Goal: Task Accomplishment & Management: Complete application form

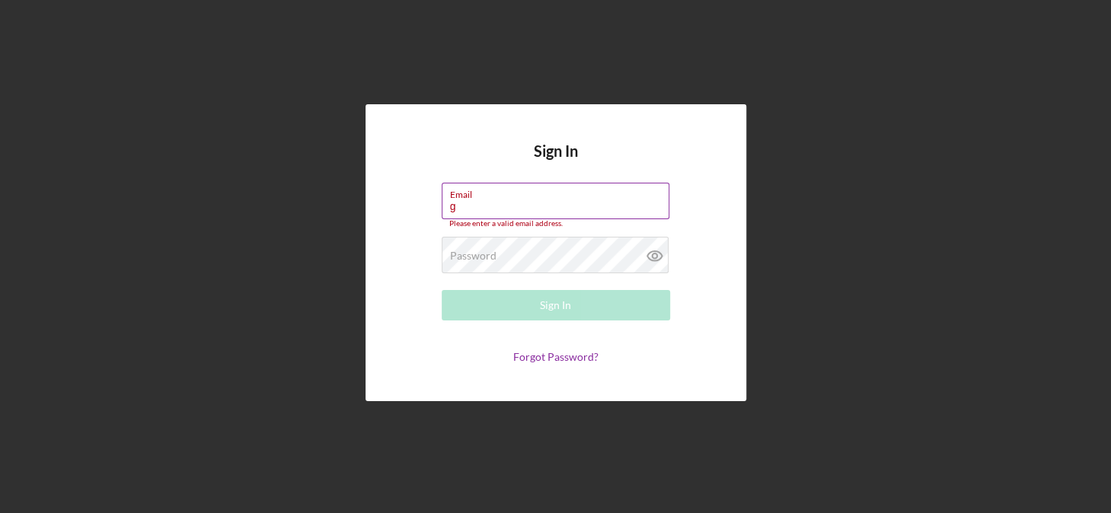
type input "[EMAIL_ADDRESS][DOMAIN_NAME]"
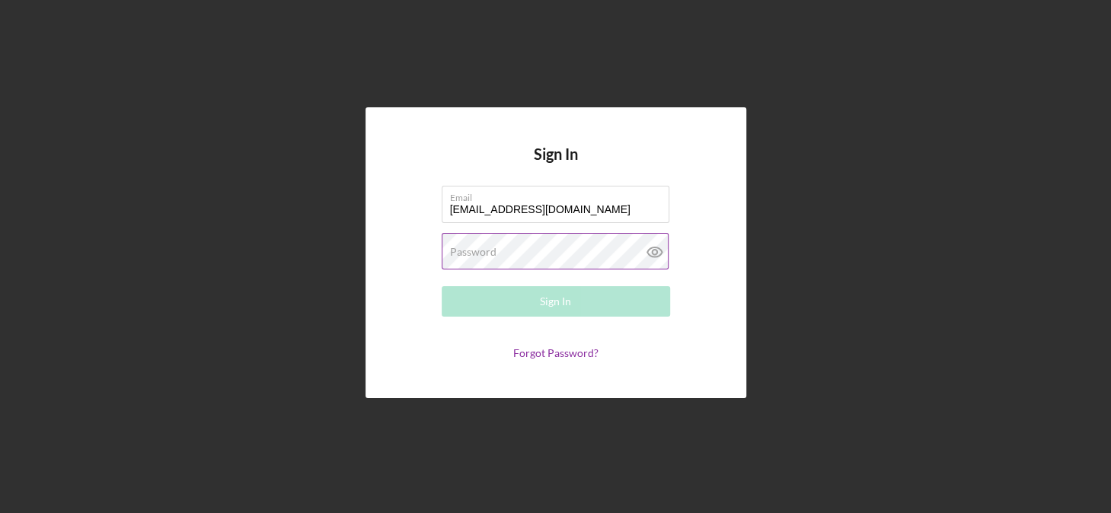
click at [478, 252] on label "Password" at bounding box center [473, 252] width 46 height 12
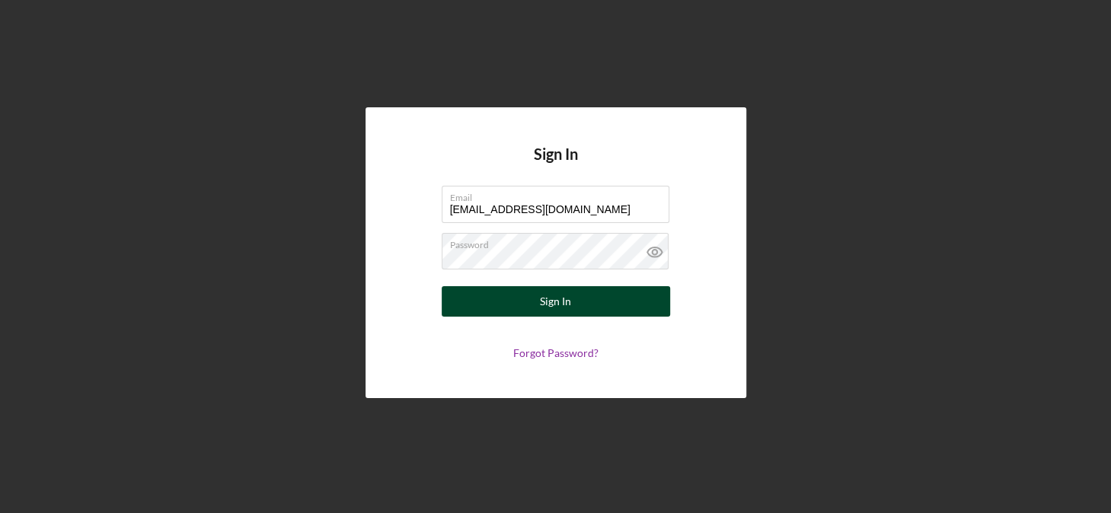
click at [568, 300] on div "Sign In" at bounding box center [555, 301] width 31 height 30
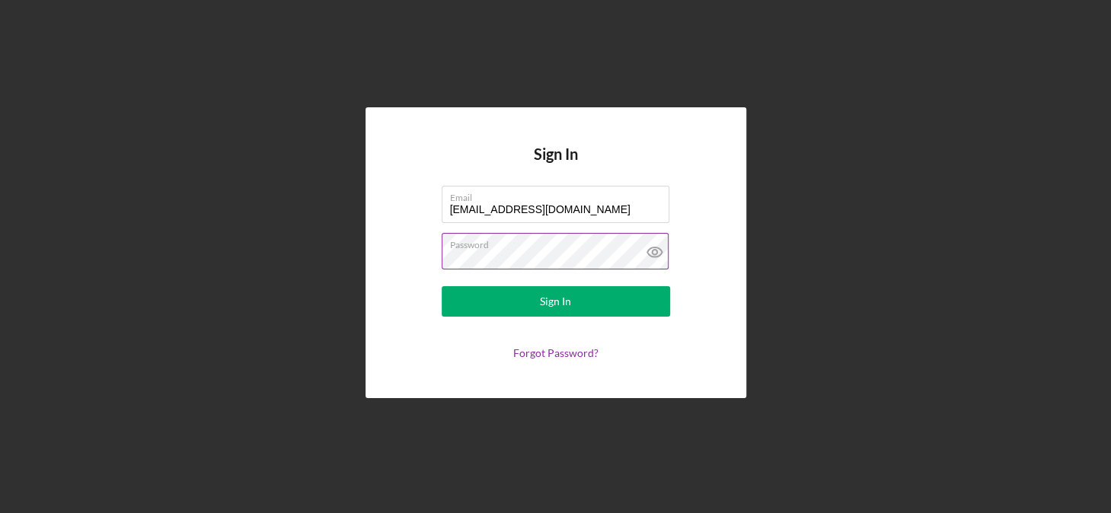
click at [648, 253] on icon at bounding box center [655, 252] width 38 height 38
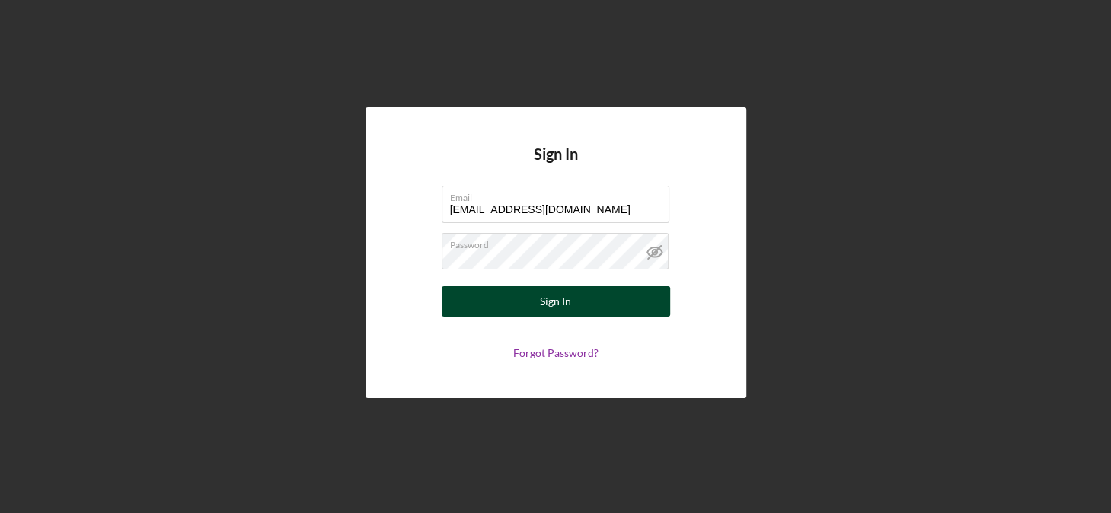
click at [545, 298] on div "Sign In" at bounding box center [555, 301] width 31 height 30
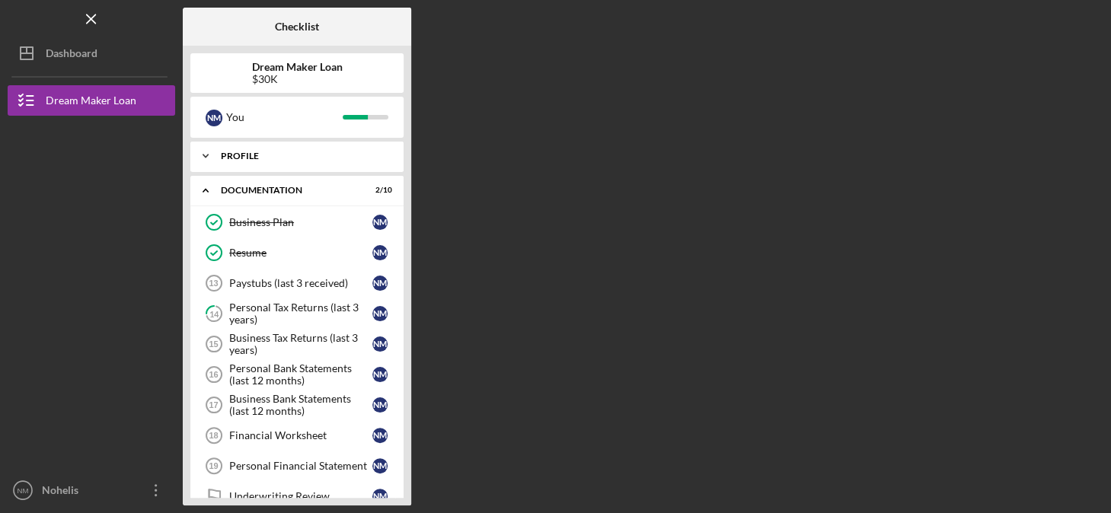
click at [263, 154] on div "Profile" at bounding box center [303, 156] width 164 height 9
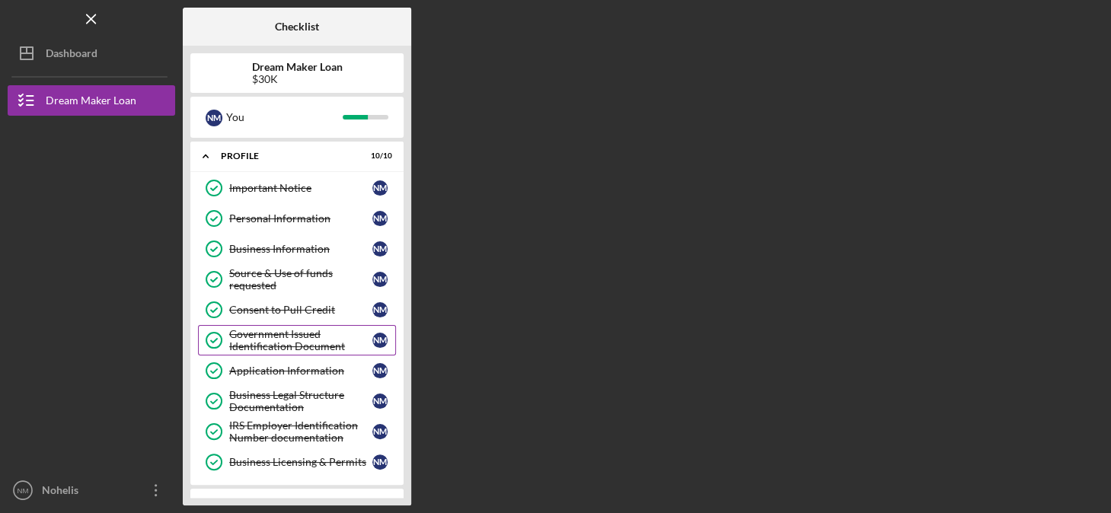
click at [272, 342] on div "Government Issued Identification Document" at bounding box center [300, 340] width 143 height 24
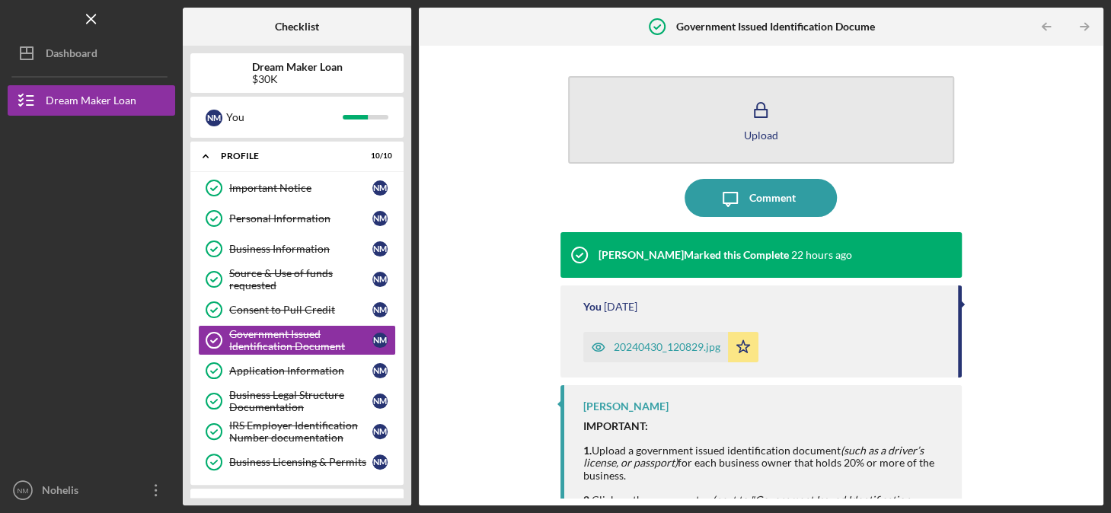
click at [767, 133] on div "Upload" at bounding box center [761, 135] width 34 height 11
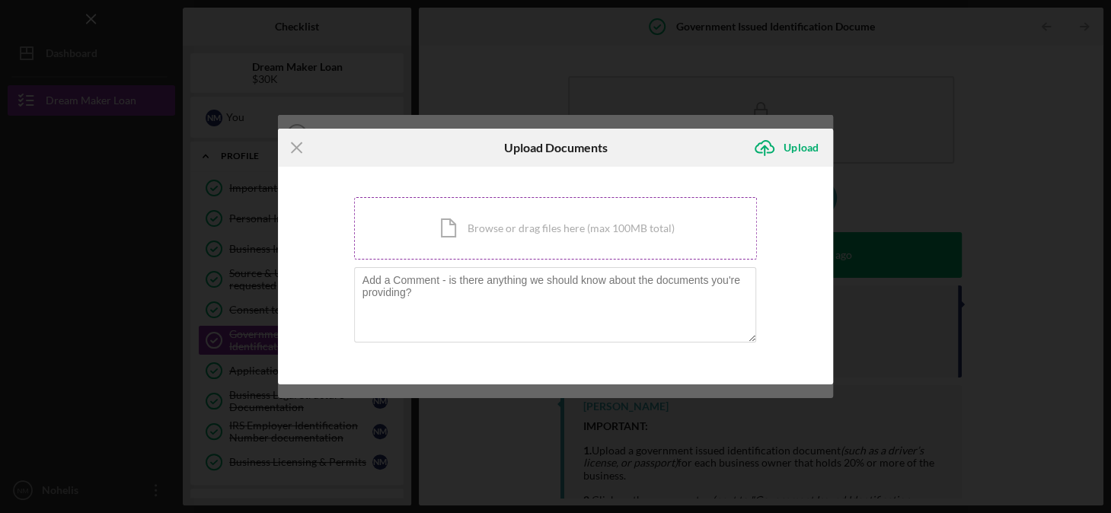
click at [485, 225] on div "Icon/Document Browse or drag files here (max 100MB total) Tap to choose files o…" at bounding box center [556, 228] width 404 height 62
click at [488, 229] on div "Icon/Document Browse or drag files here (max 100MB total) Tap to choose files o…" at bounding box center [556, 228] width 404 height 62
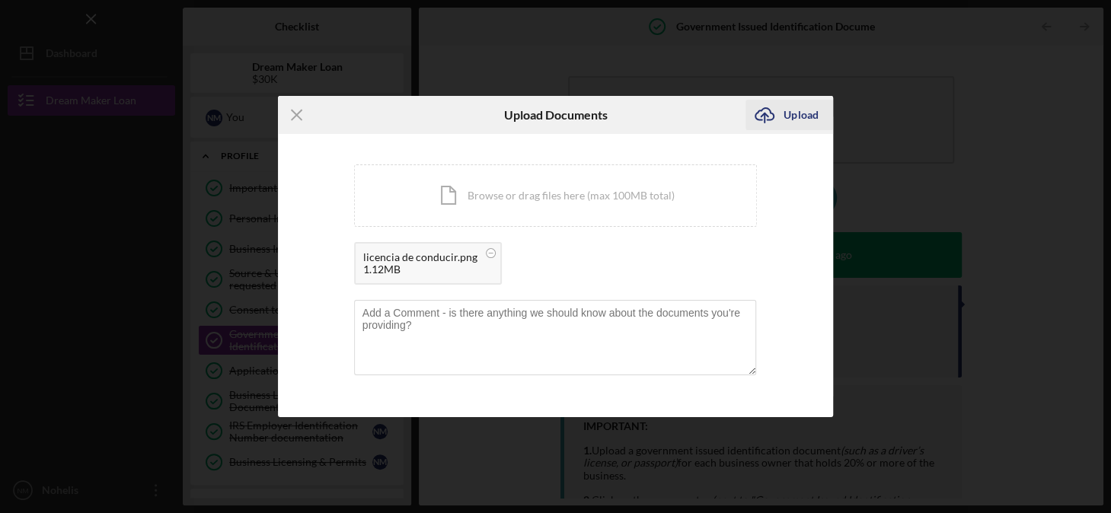
click at [798, 116] on div "Upload" at bounding box center [801, 115] width 34 height 30
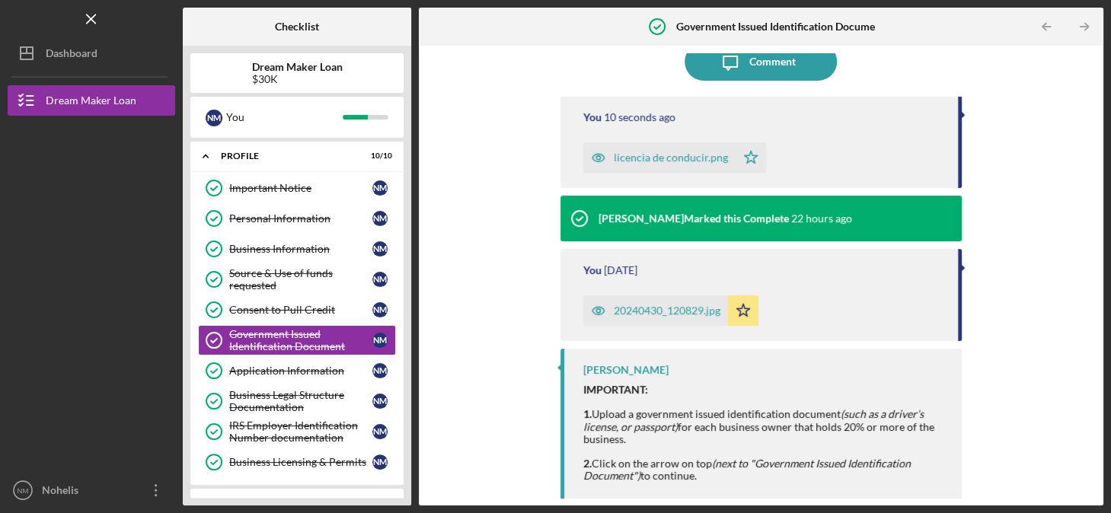
scroll to position [139, 0]
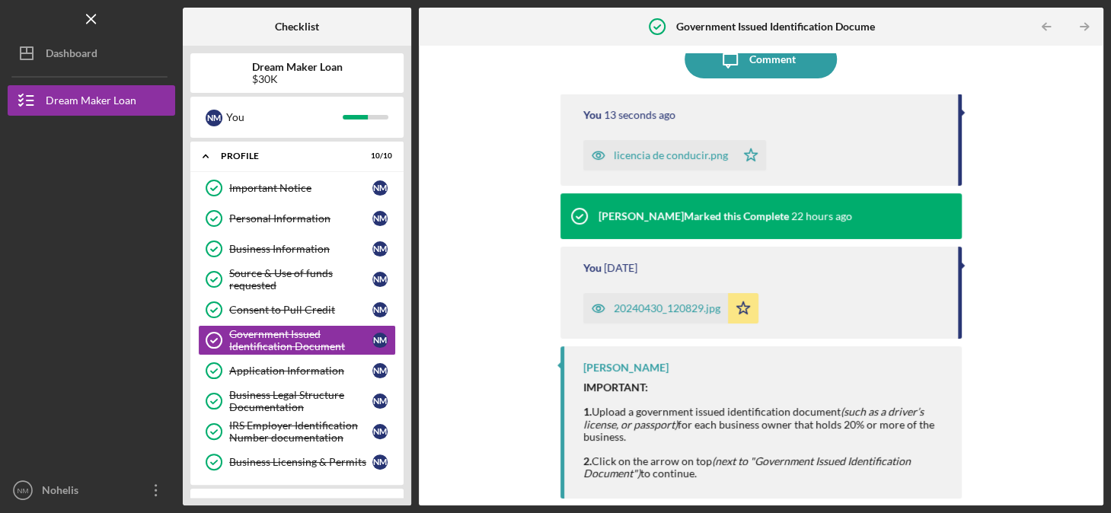
click at [666, 302] on div "20240430_120829.jpg" at bounding box center [667, 308] width 107 height 12
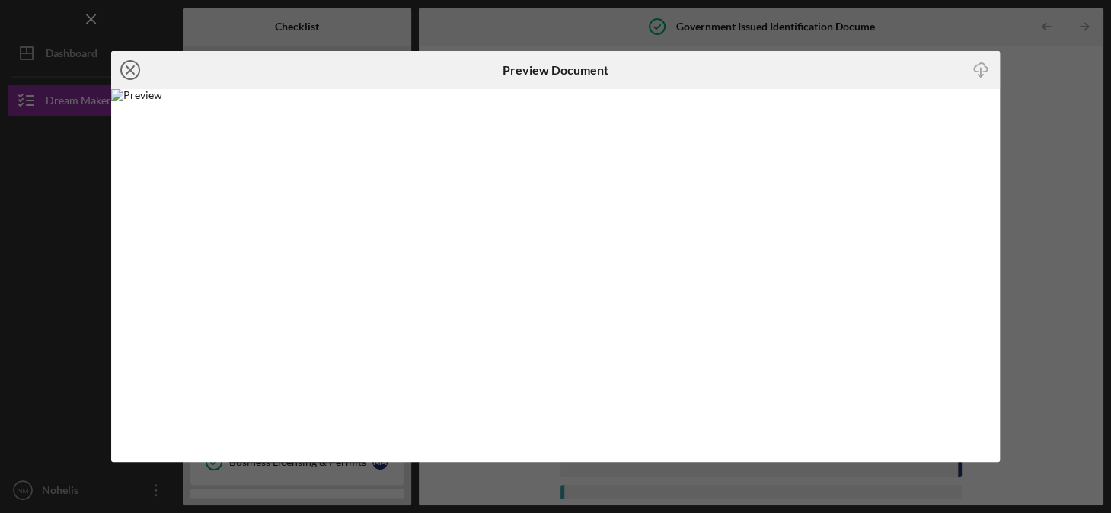
click at [121, 70] on circle at bounding box center [130, 70] width 18 height 18
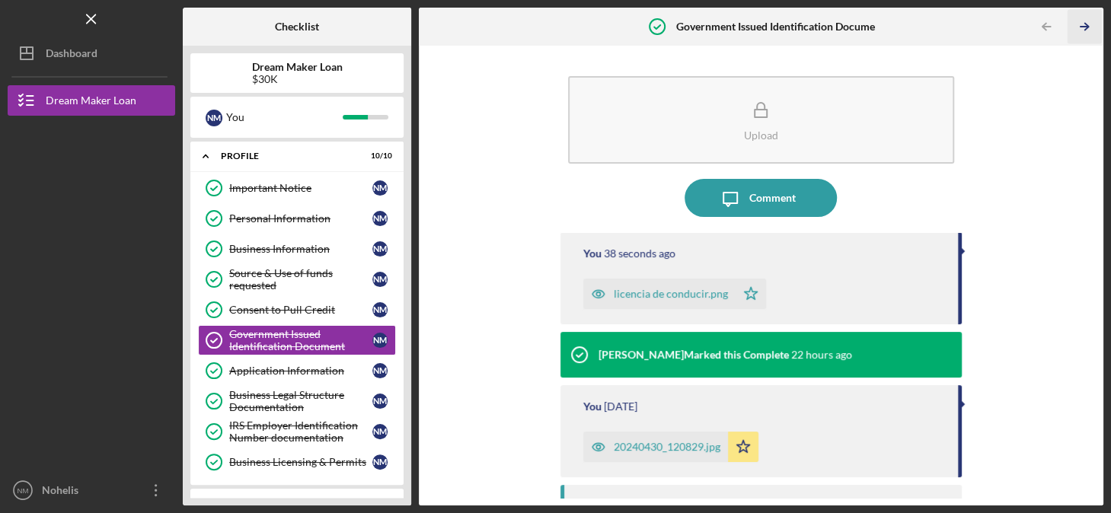
click at [1090, 24] on icon "Icon/Table Pagination Arrow" at bounding box center [1085, 27] width 34 height 34
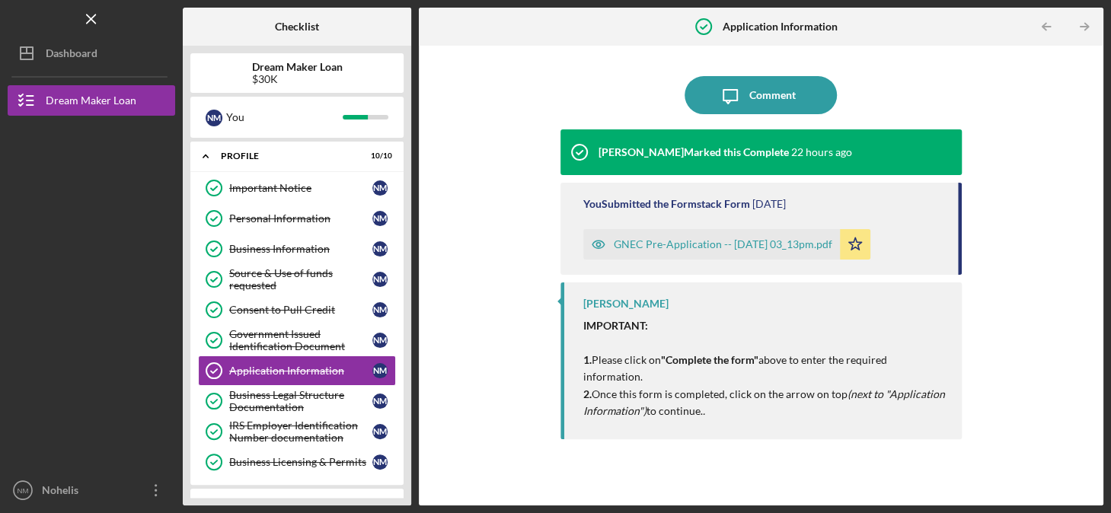
click at [266, 499] on div "Documentation" at bounding box center [303, 503] width 164 height 9
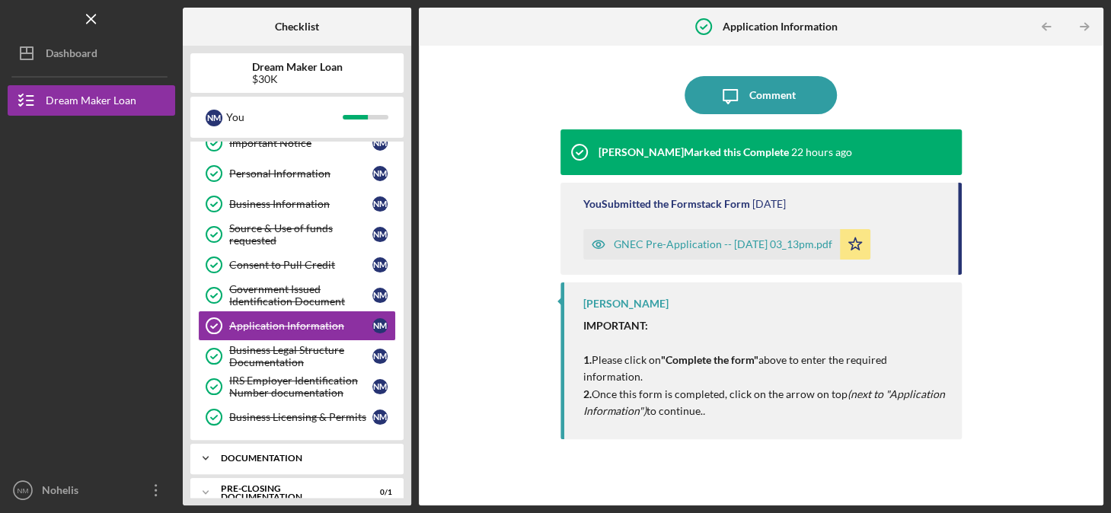
scroll to position [93, 0]
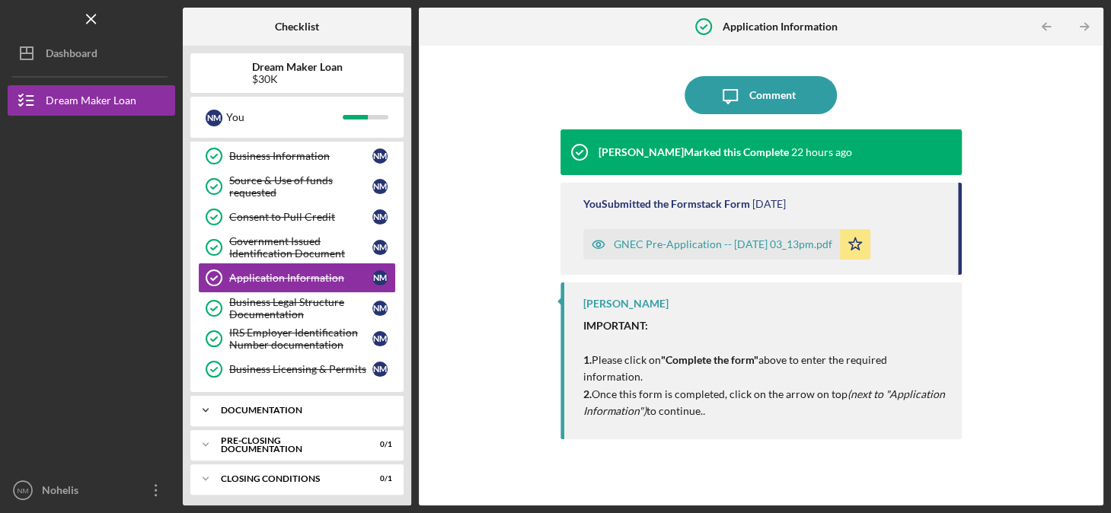
click at [263, 406] on div "Documentation" at bounding box center [303, 410] width 164 height 9
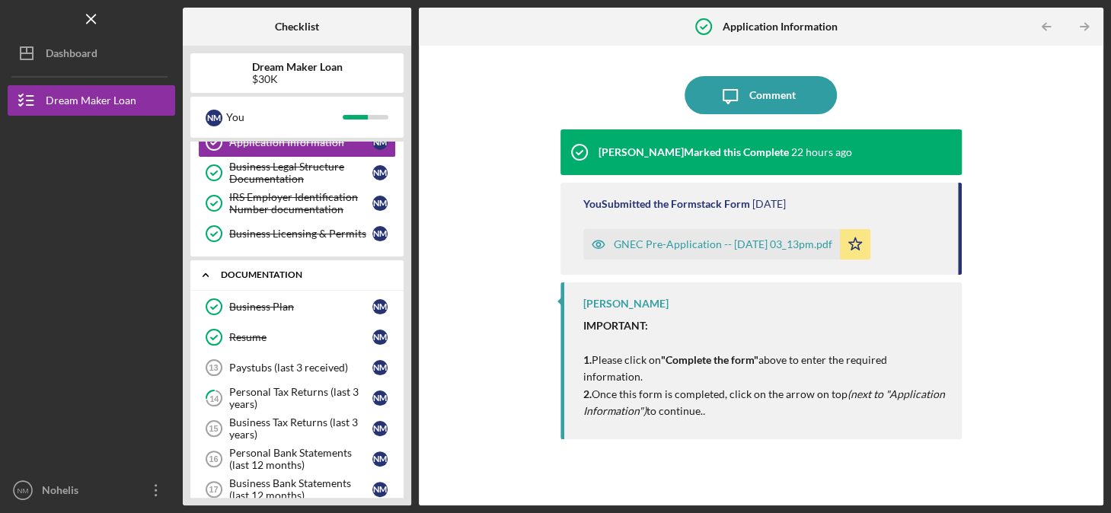
scroll to position [242, 0]
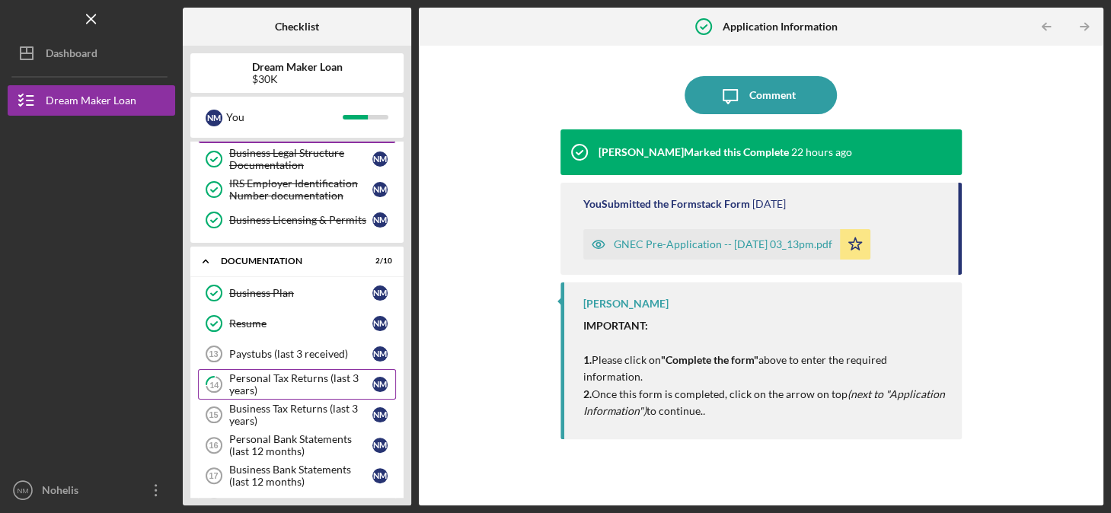
click at [293, 378] on div "Personal Tax Returns (last 3 years)" at bounding box center [300, 385] width 143 height 24
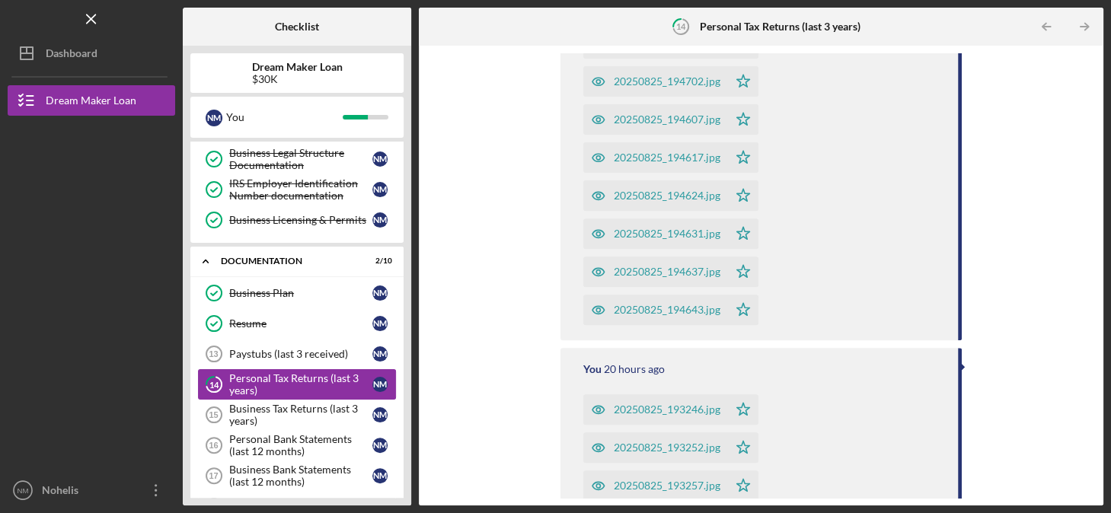
scroll to position [264, 0]
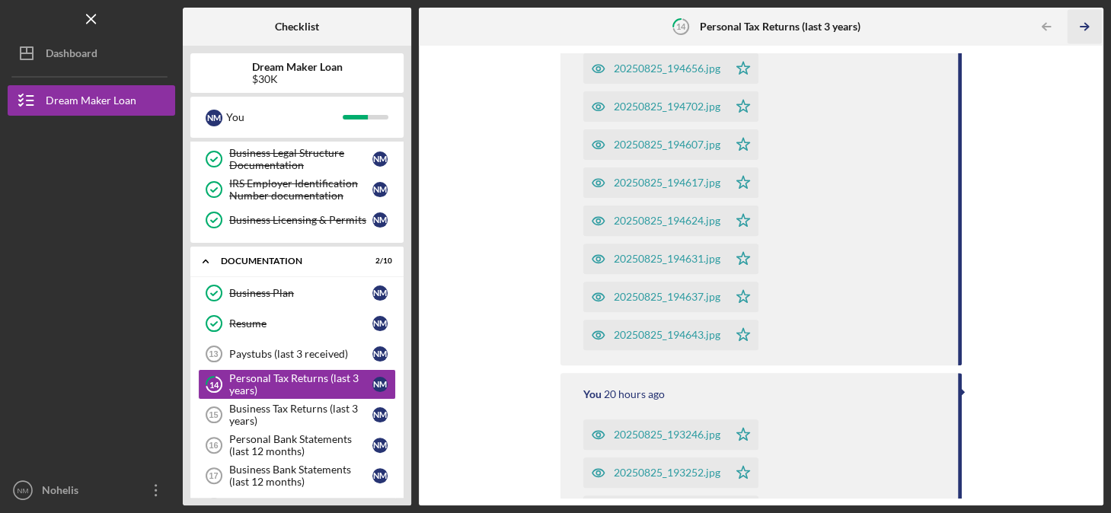
click at [1087, 22] on icon "Icon/Table Pagination Arrow" at bounding box center [1085, 27] width 34 height 34
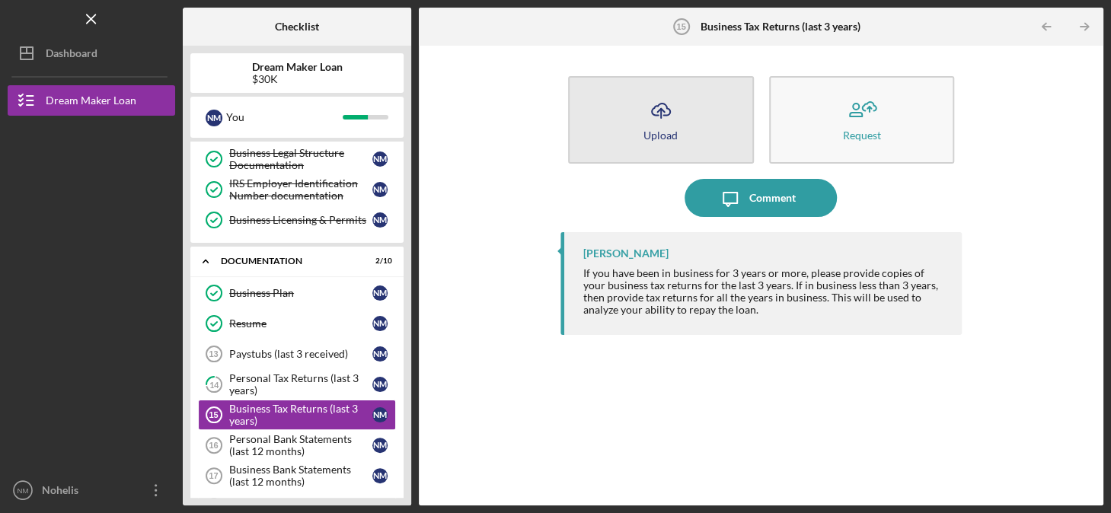
click at [656, 126] on icon "Icon/Upload" at bounding box center [661, 110] width 38 height 38
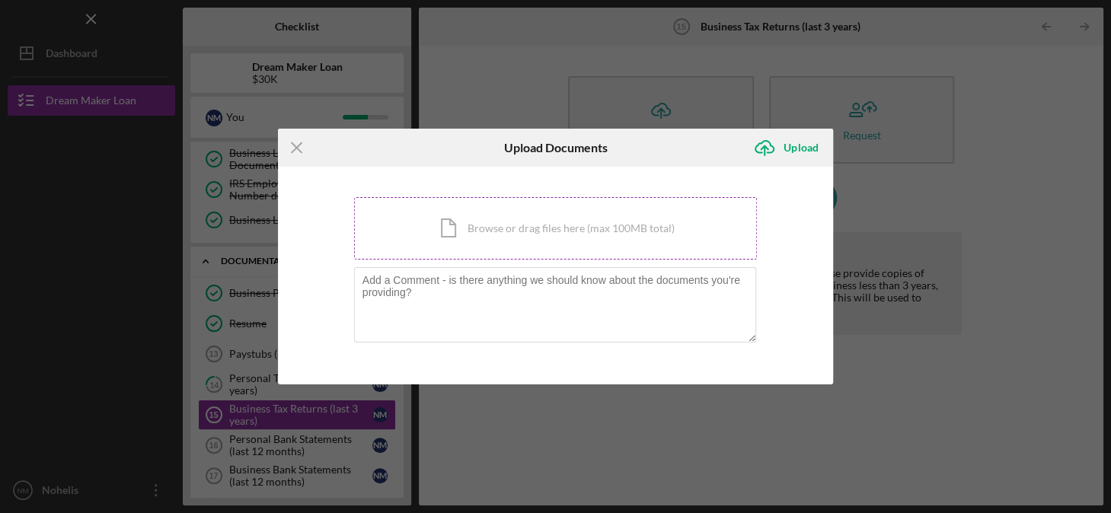
click at [473, 233] on div "Icon/Document Browse or drag files here (max 100MB total) Tap to choose files o…" at bounding box center [556, 228] width 404 height 62
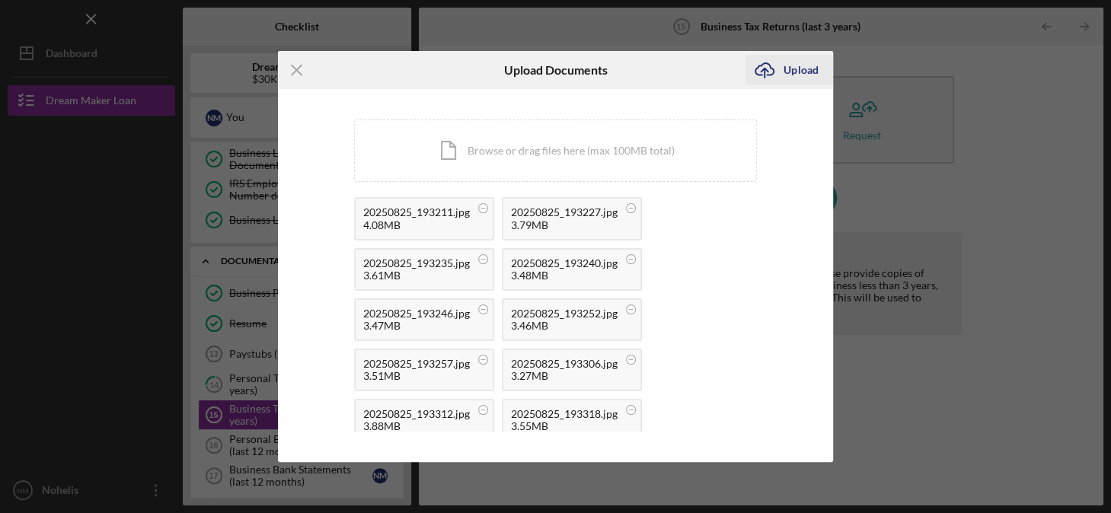
click at [780, 66] on icon "Icon/Upload" at bounding box center [765, 70] width 38 height 38
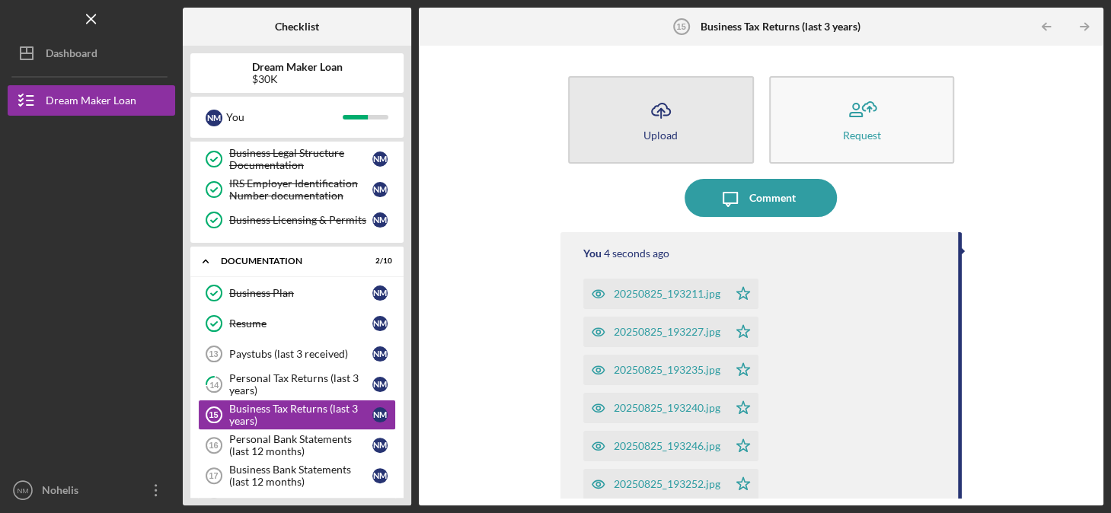
click at [658, 123] on icon "Icon/Upload" at bounding box center [661, 110] width 38 height 38
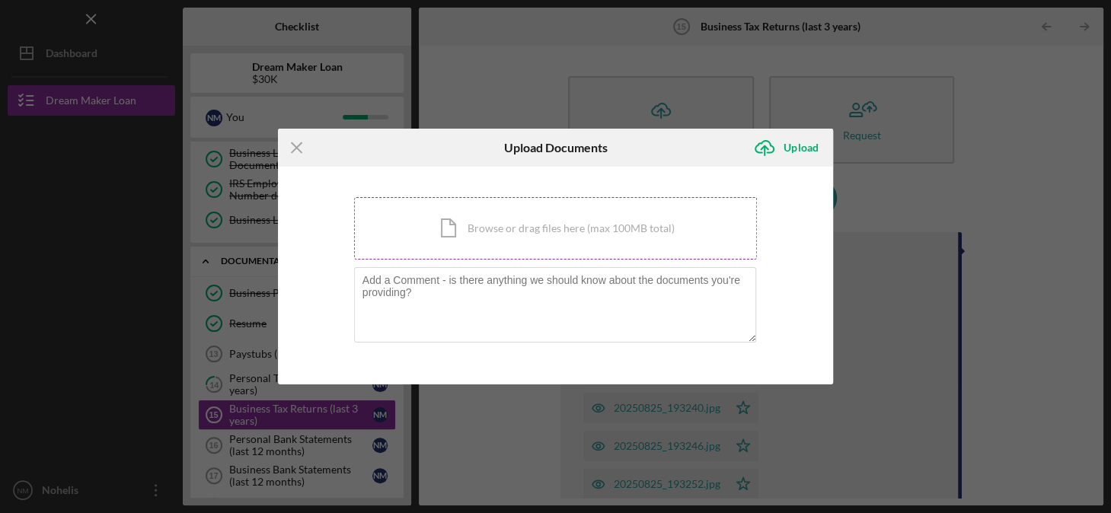
click at [474, 234] on div "Icon/Document Browse or drag files here (max 100MB total) Tap to choose files o…" at bounding box center [556, 228] width 404 height 62
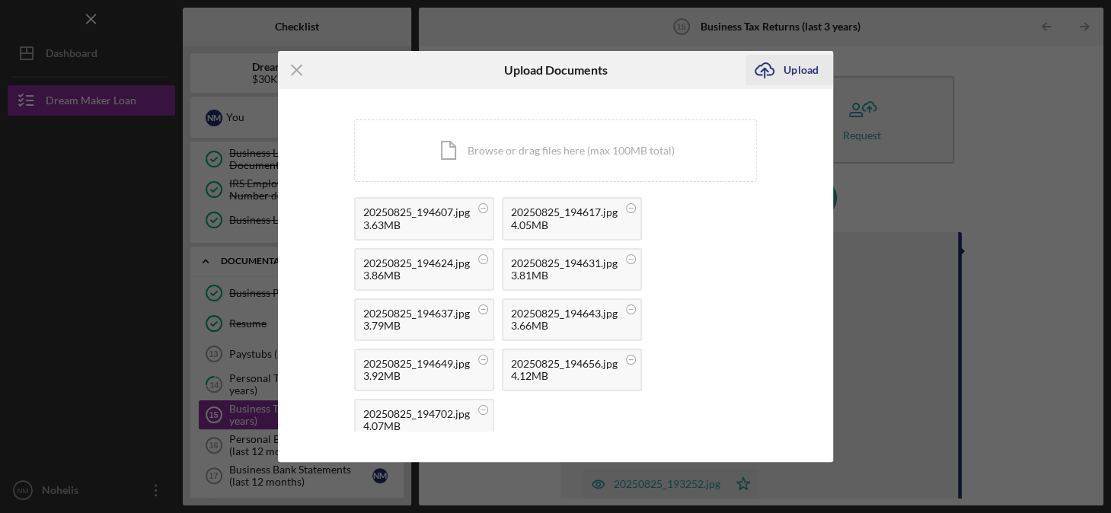
click at [787, 70] on div "Upload" at bounding box center [801, 70] width 34 height 30
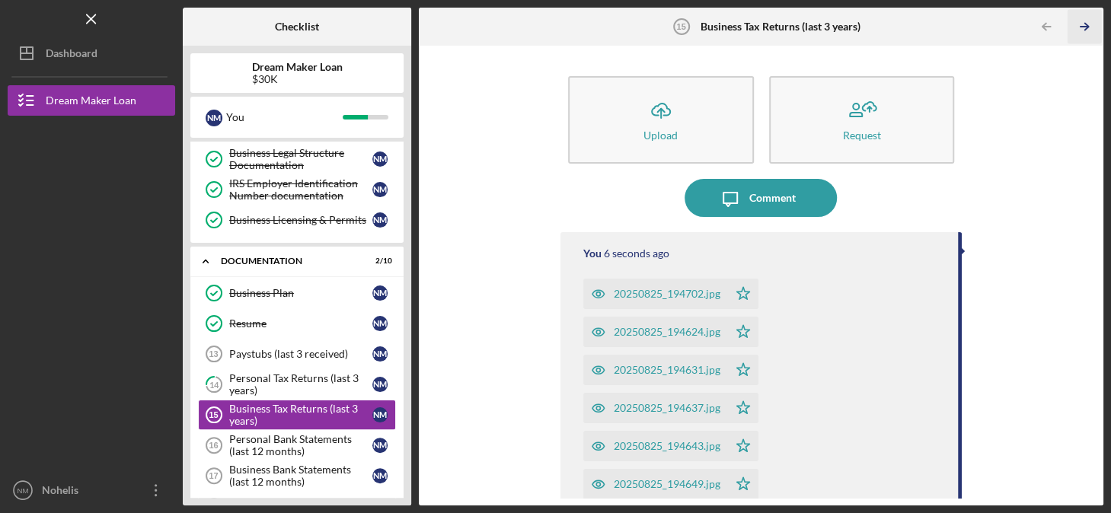
click at [1085, 27] on line "button" at bounding box center [1085, 27] width 8 height 0
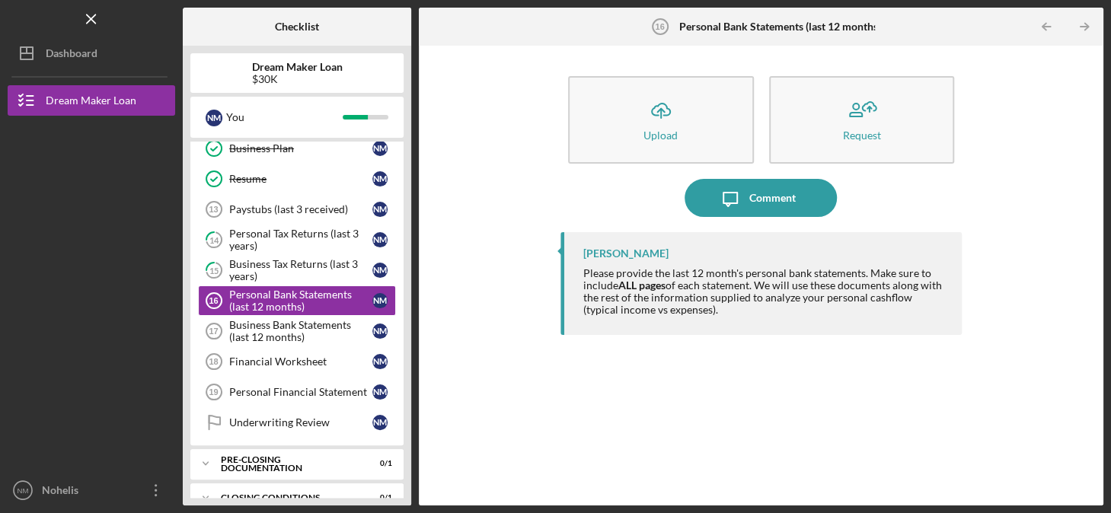
scroll to position [402, 0]
